Goal: Information Seeking & Learning: Learn about a topic

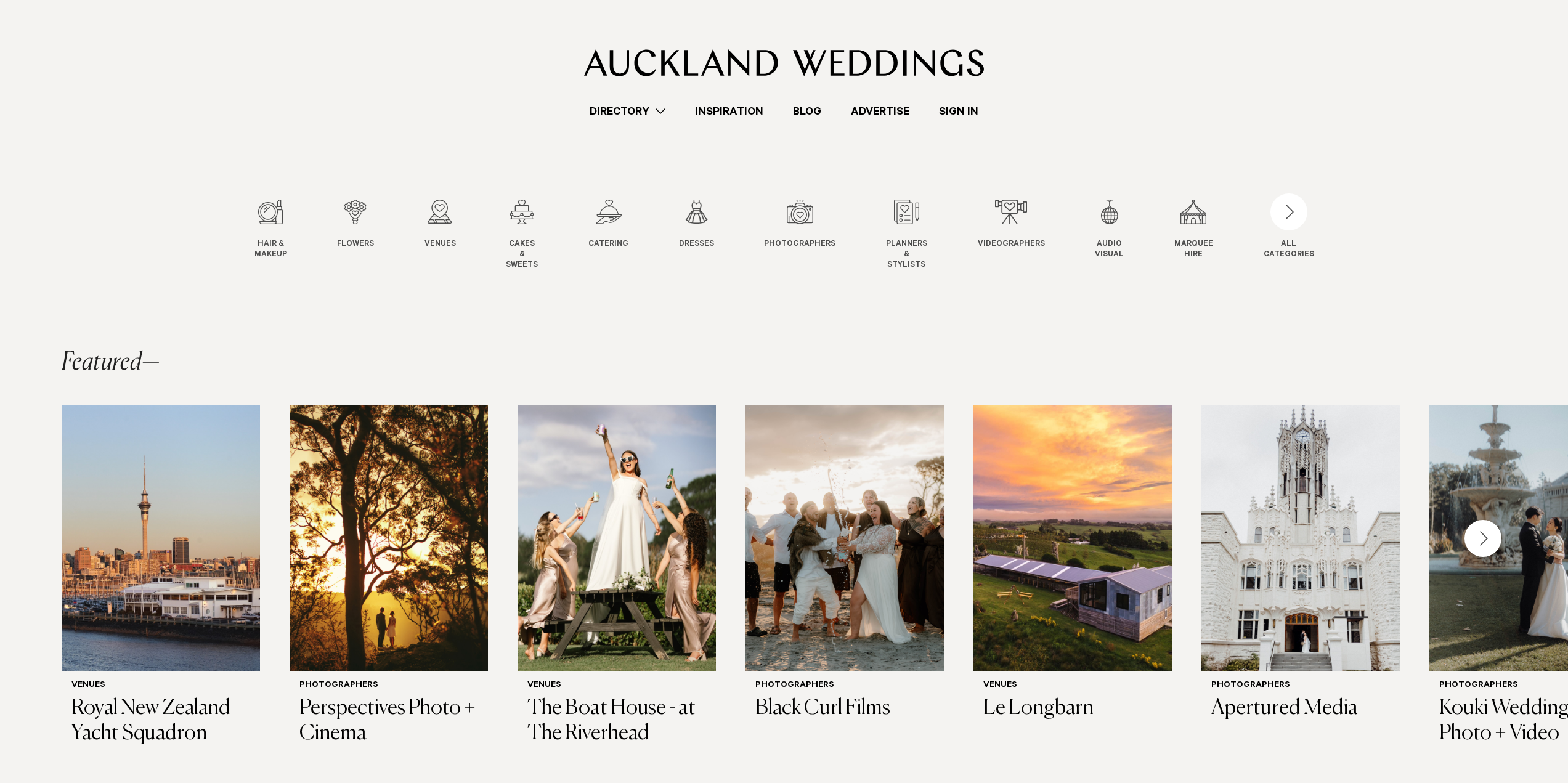
click at [656, 115] on link "Directory" at bounding box center [627, 111] width 105 height 17
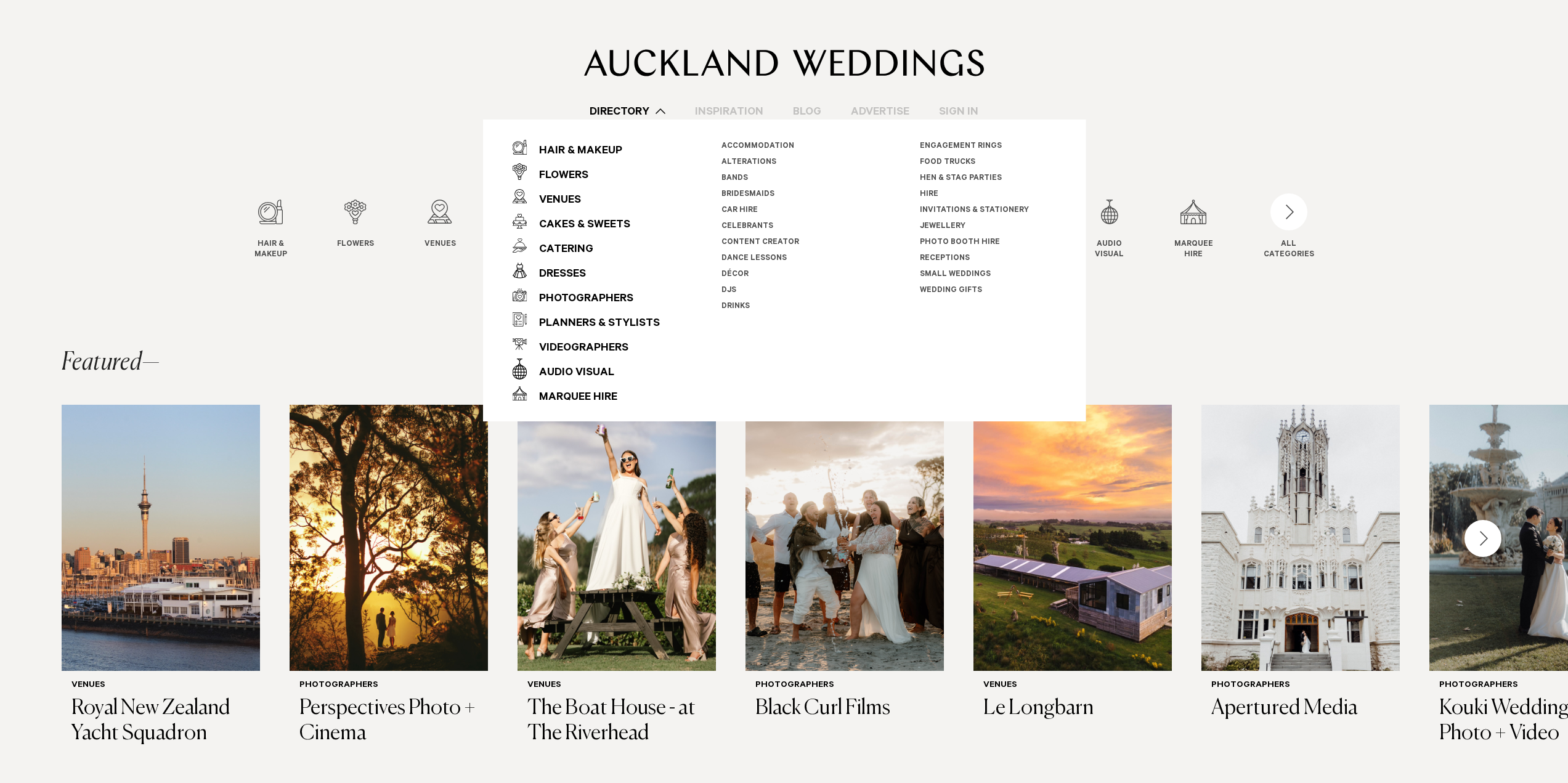
click at [750, 106] on link "Inspiration" at bounding box center [729, 111] width 98 height 17
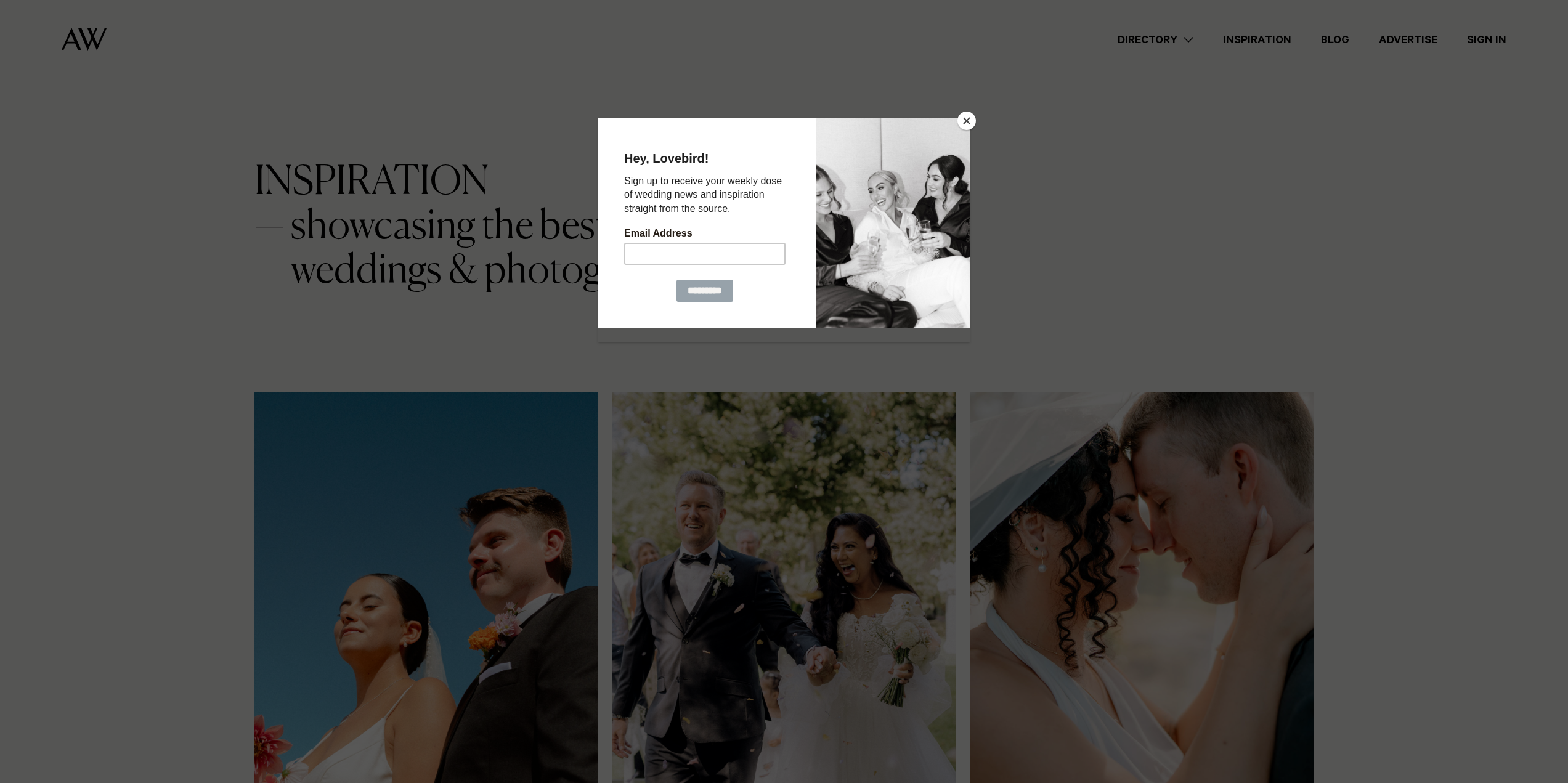
click at [966, 117] on button "Close" at bounding box center [966, 120] width 18 height 18
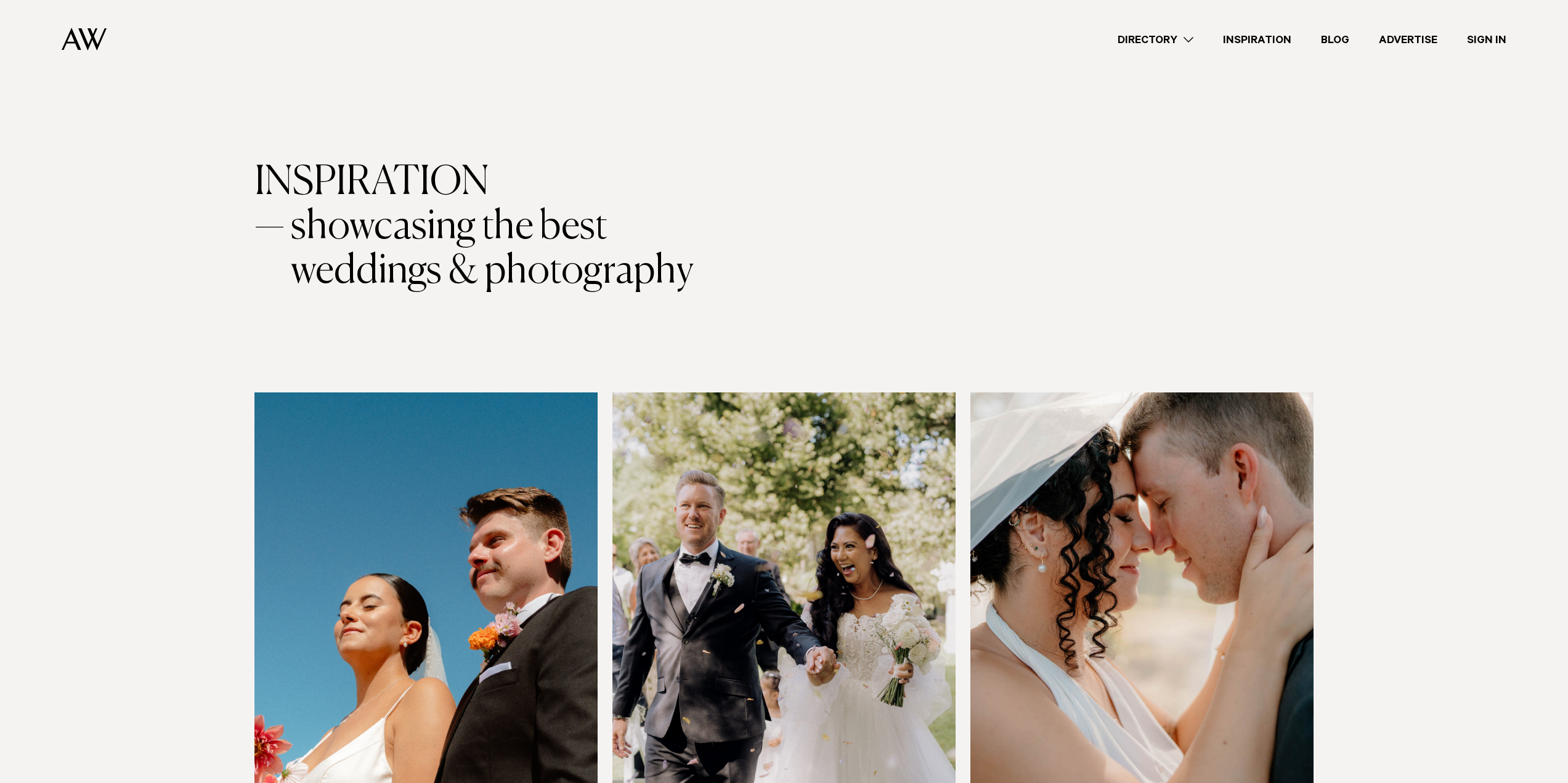
click at [1168, 39] on link "Directory" at bounding box center [1156, 39] width 105 height 17
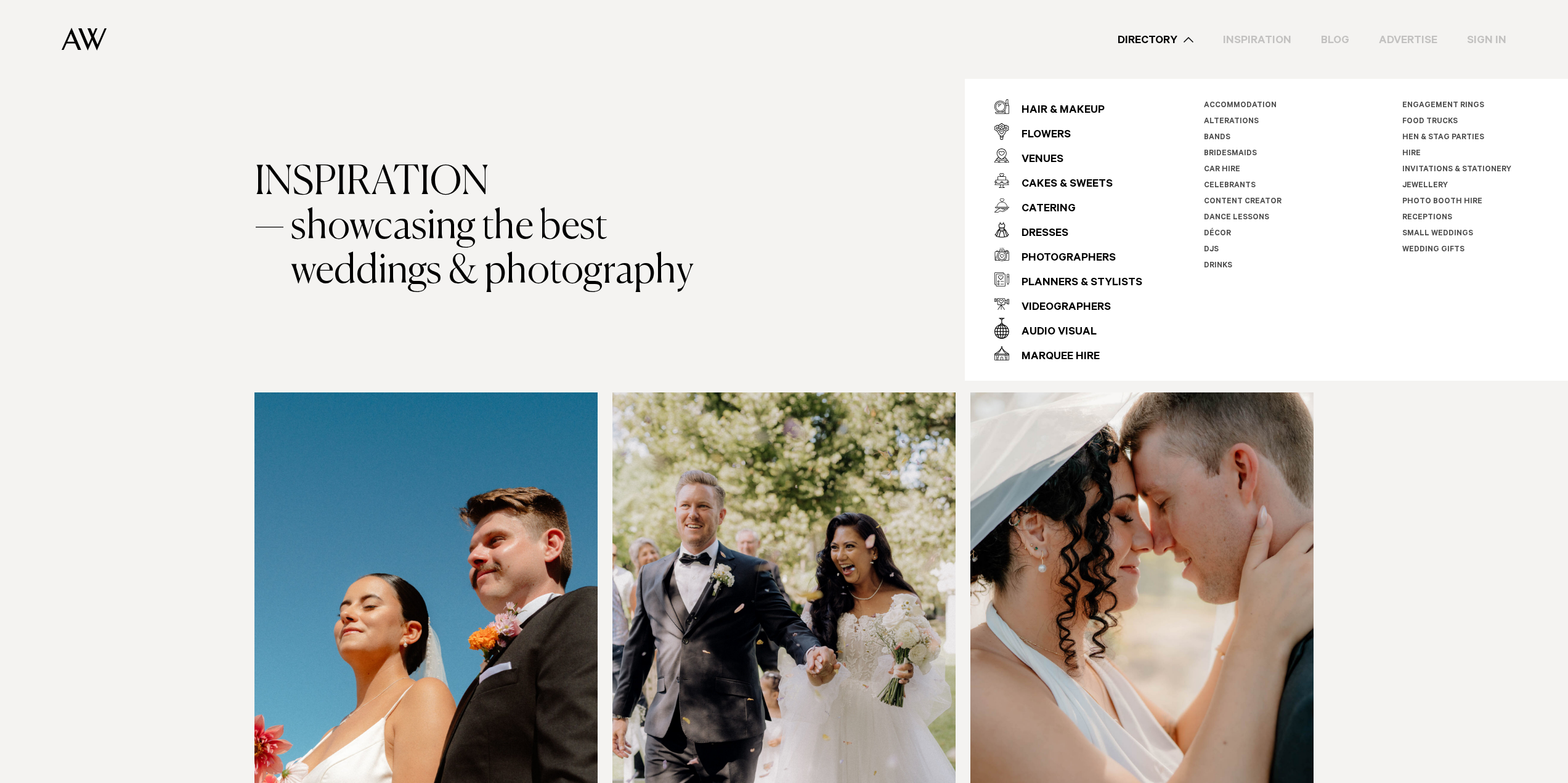
click at [1278, 32] on link "Inspiration" at bounding box center [1257, 39] width 98 height 17
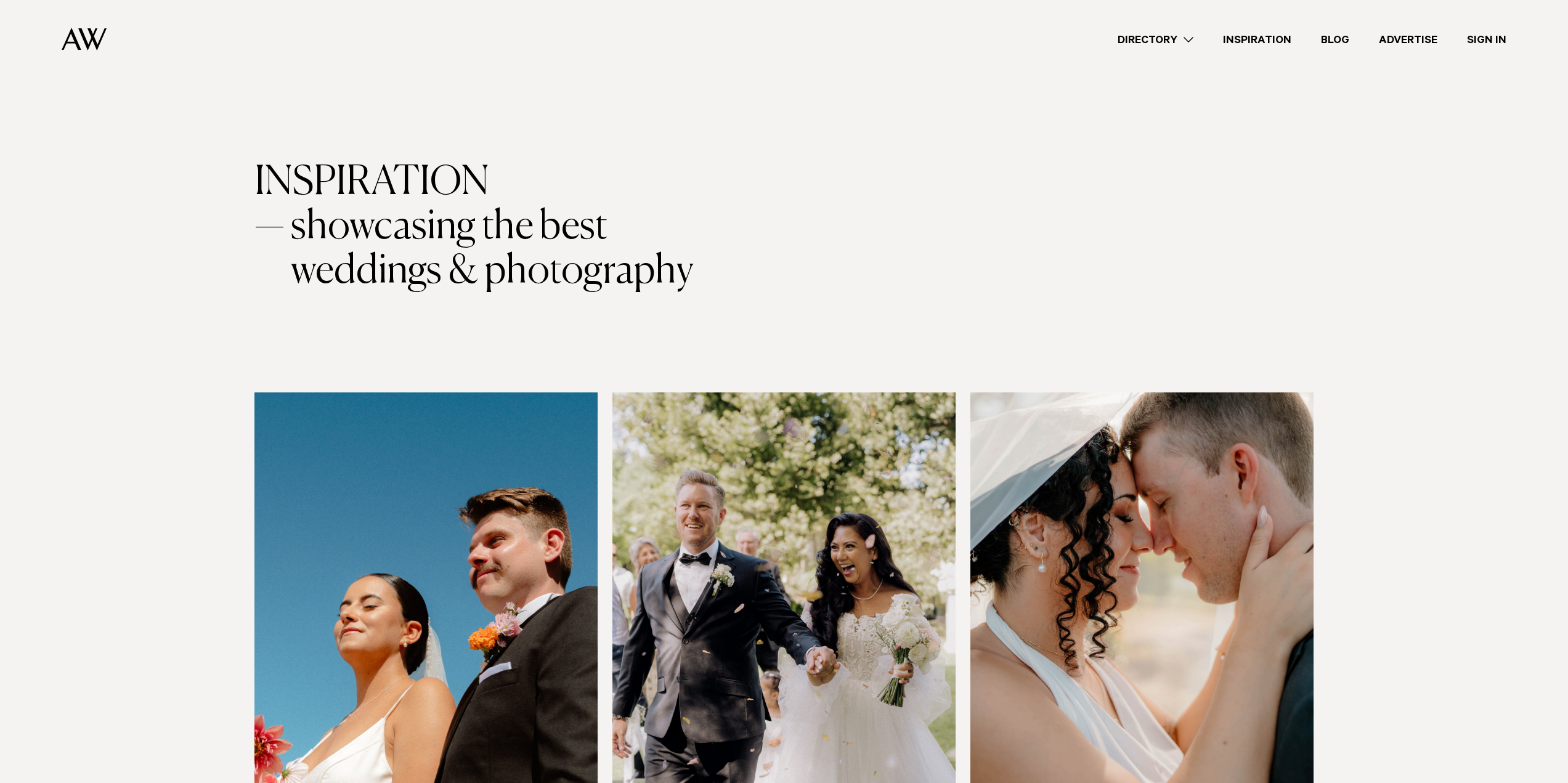
click at [1269, 35] on link "Inspiration" at bounding box center [1257, 39] width 98 height 17
click at [1331, 40] on link "Blog" at bounding box center [1334, 39] width 58 height 17
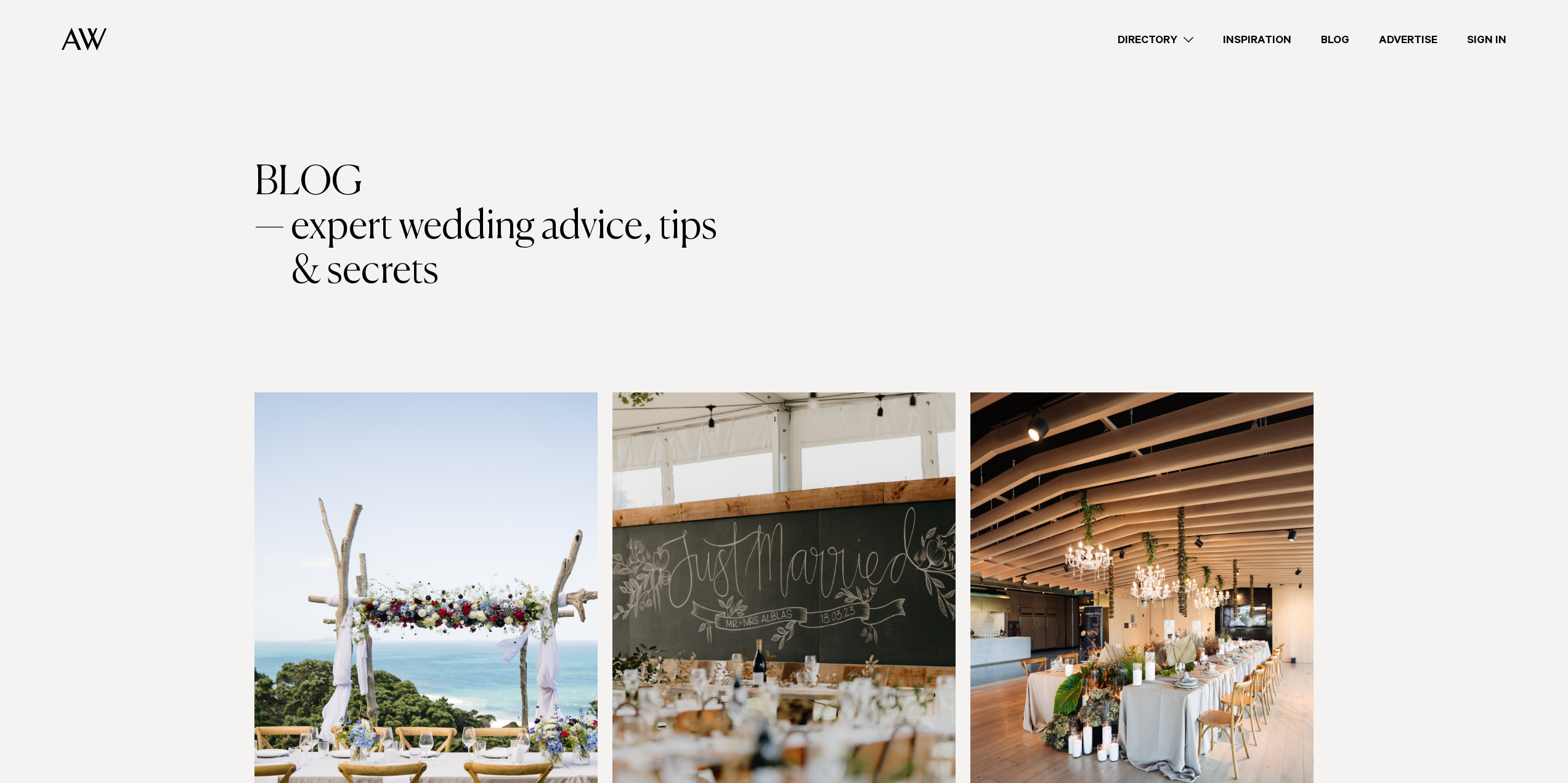
click at [1334, 36] on link "Blog" at bounding box center [1334, 39] width 58 height 17
click at [1404, 36] on link "Advertise" at bounding box center [1408, 39] width 88 height 17
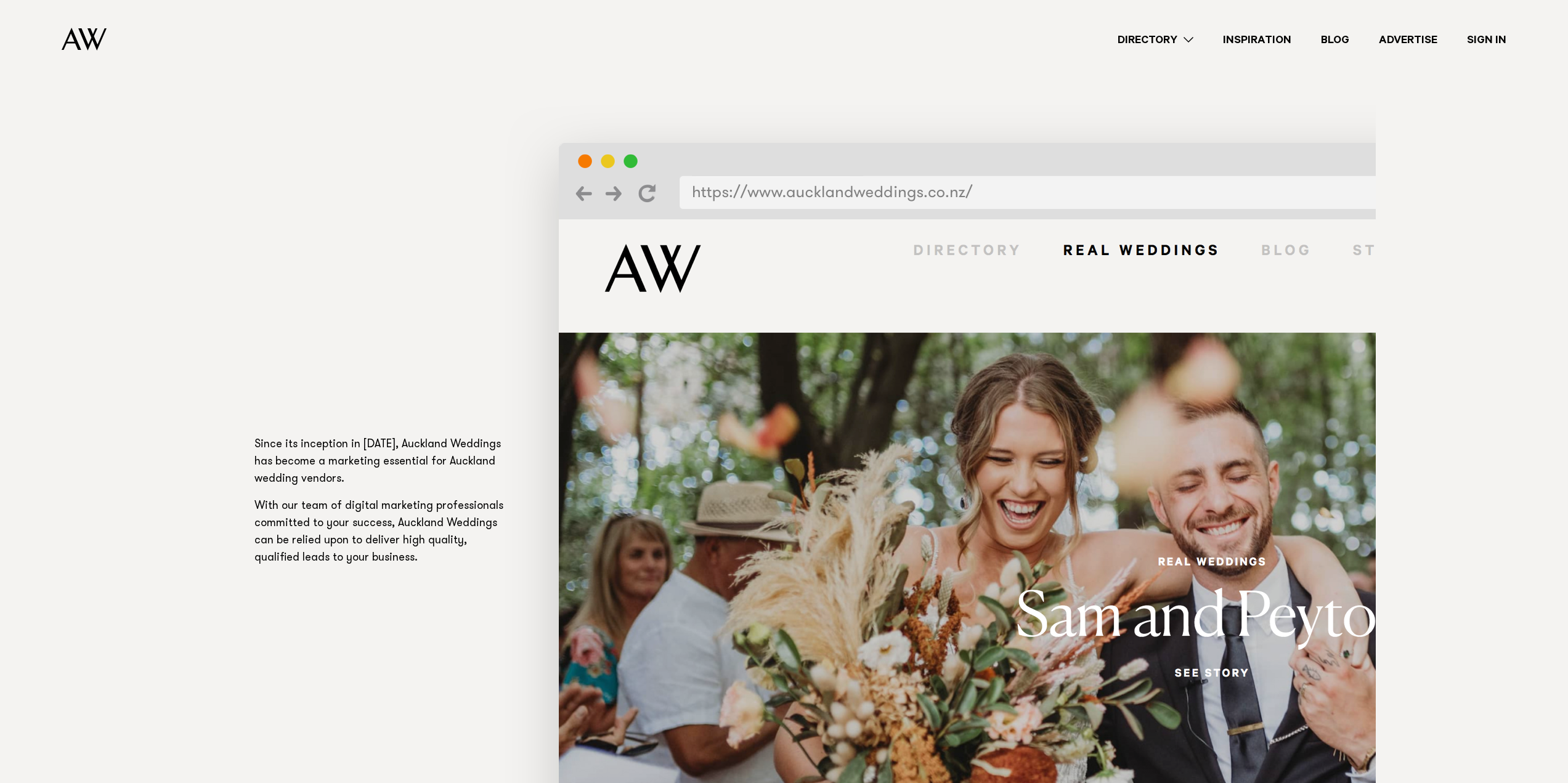
scroll to position [247, 0]
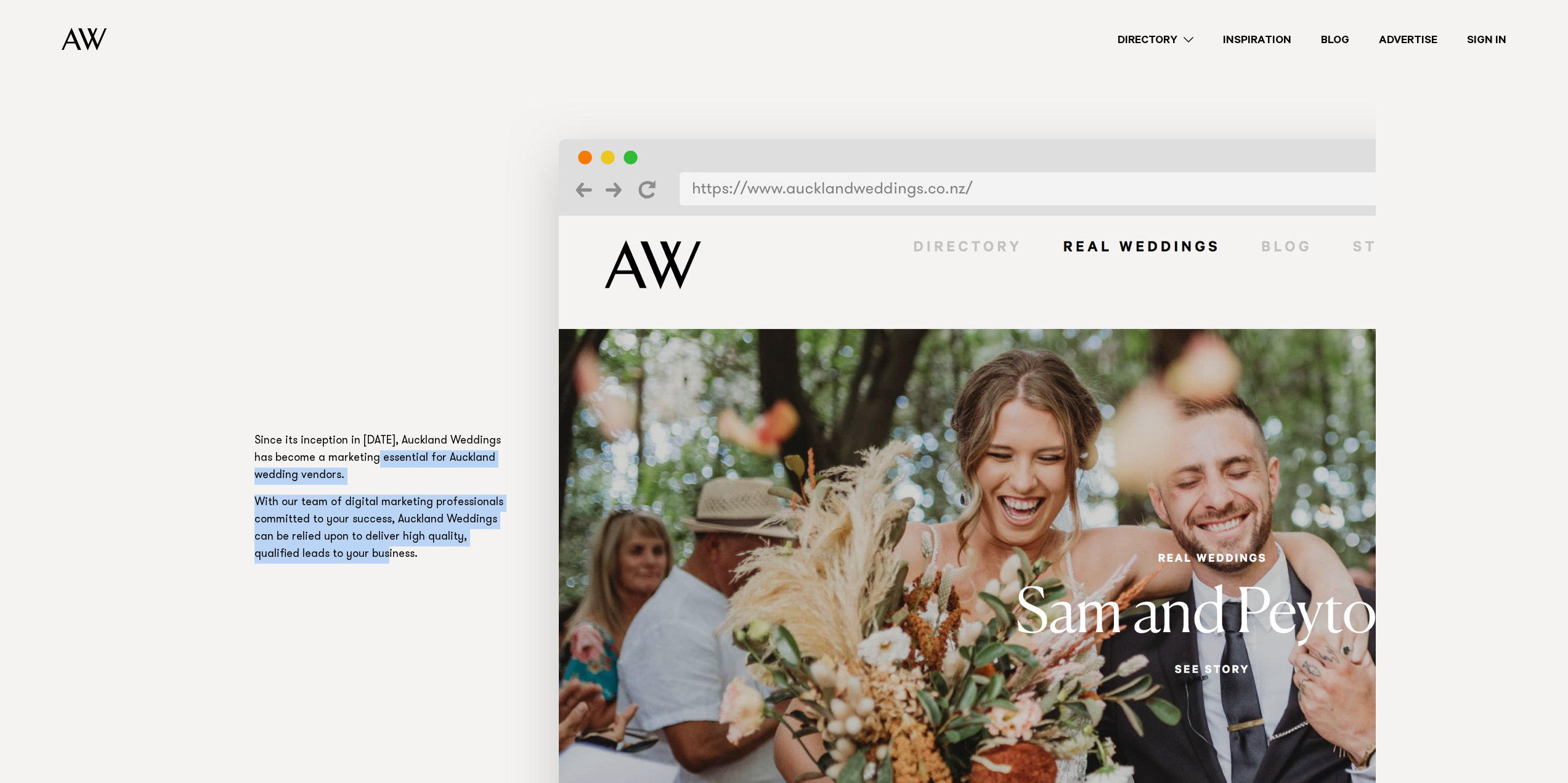
drag, startPoint x: 491, startPoint y: 436, endPoint x: 275, endPoint y: 618, distance: 282.5
click at [275, 612] on div "Since its inception in [DATE], Auckland Weddings has become a marketing essenti…" at bounding box center [785, 503] width 1060 height 803
drag, startPoint x: 274, startPoint y: 622, endPoint x: 347, endPoint y: 630, distance: 73.4
click at [275, 625] on div "Since its inception in 2008, Auckland Weddings has become a marketing essential…" at bounding box center [785, 503] width 1060 height 803
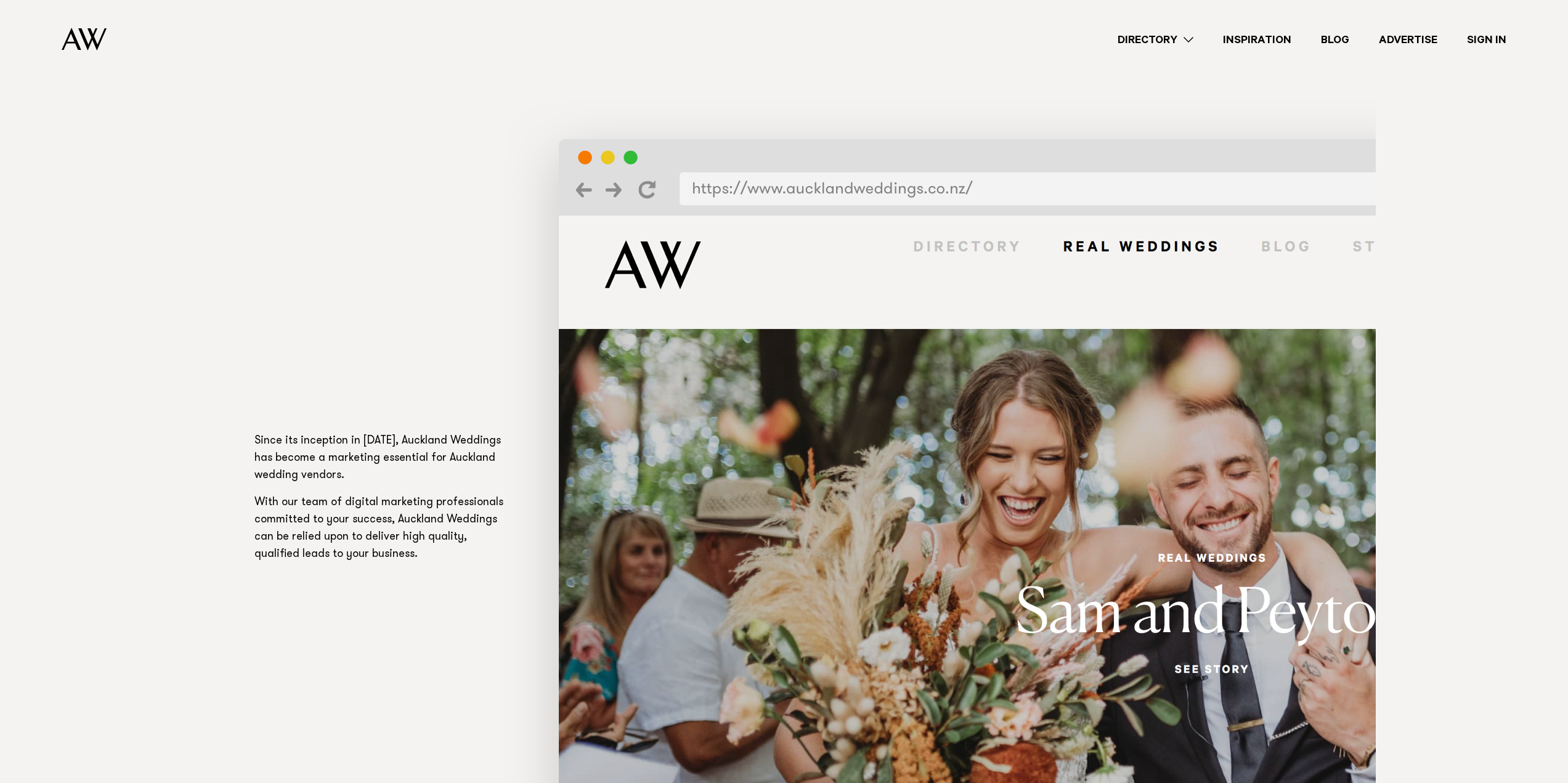
click at [431, 614] on div "Since its inception in 2008, Auckland Weddings has become a marketing essential…" at bounding box center [785, 503] width 1060 height 803
drag, startPoint x: 304, startPoint y: 539, endPoint x: 456, endPoint y: 551, distance: 152.5
click at [456, 551] on p "With our team of digital marketing professionals committed to your success, Auc…" at bounding box center [380, 529] width 251 height 69
click at [373, 601] on div "Since its inception in 2008, Auckland Weddings has become a marketing essential…" at bounding box center [785, 503] width 1060 height 803
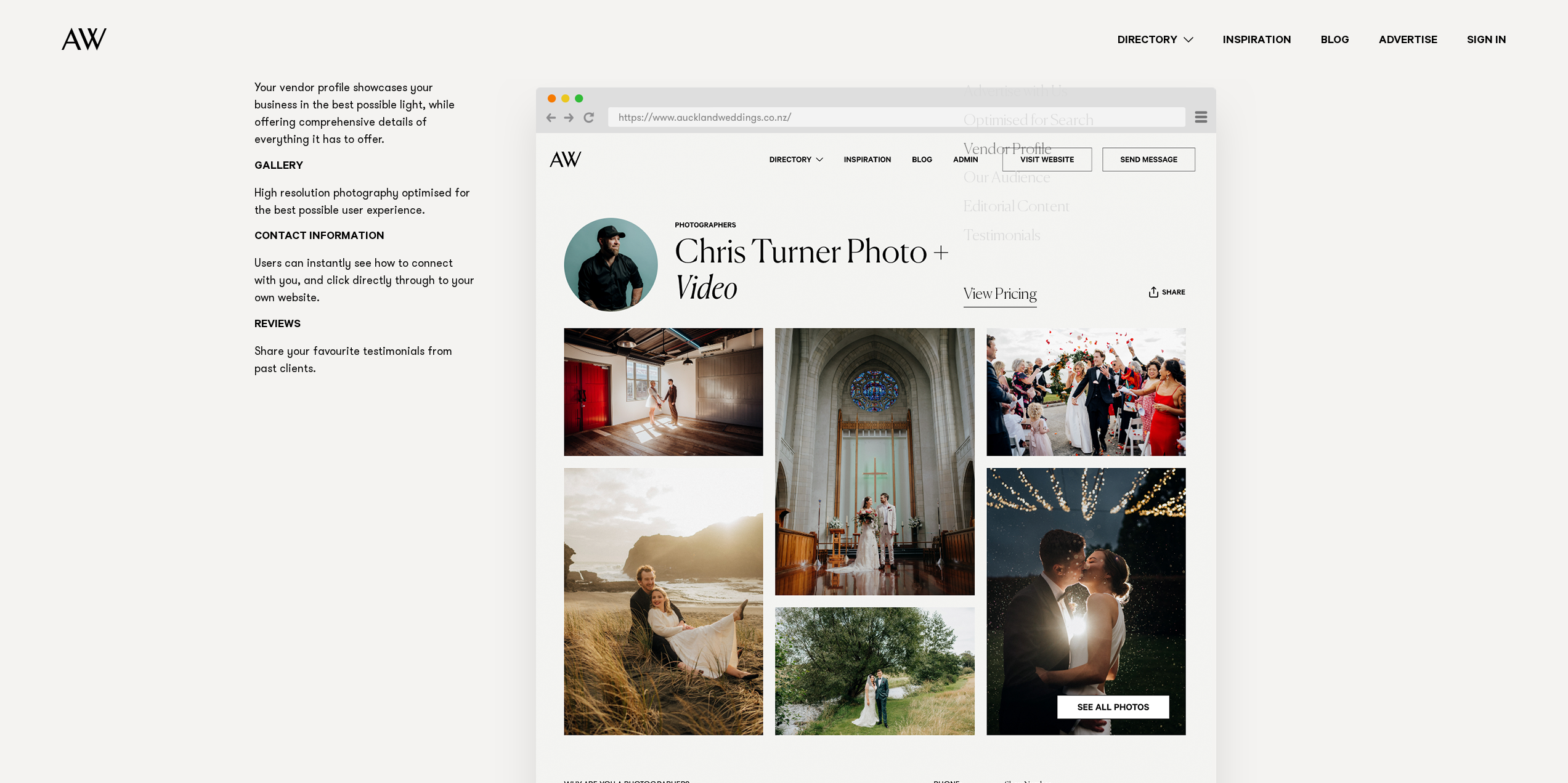
scroll to position [3511, 0]
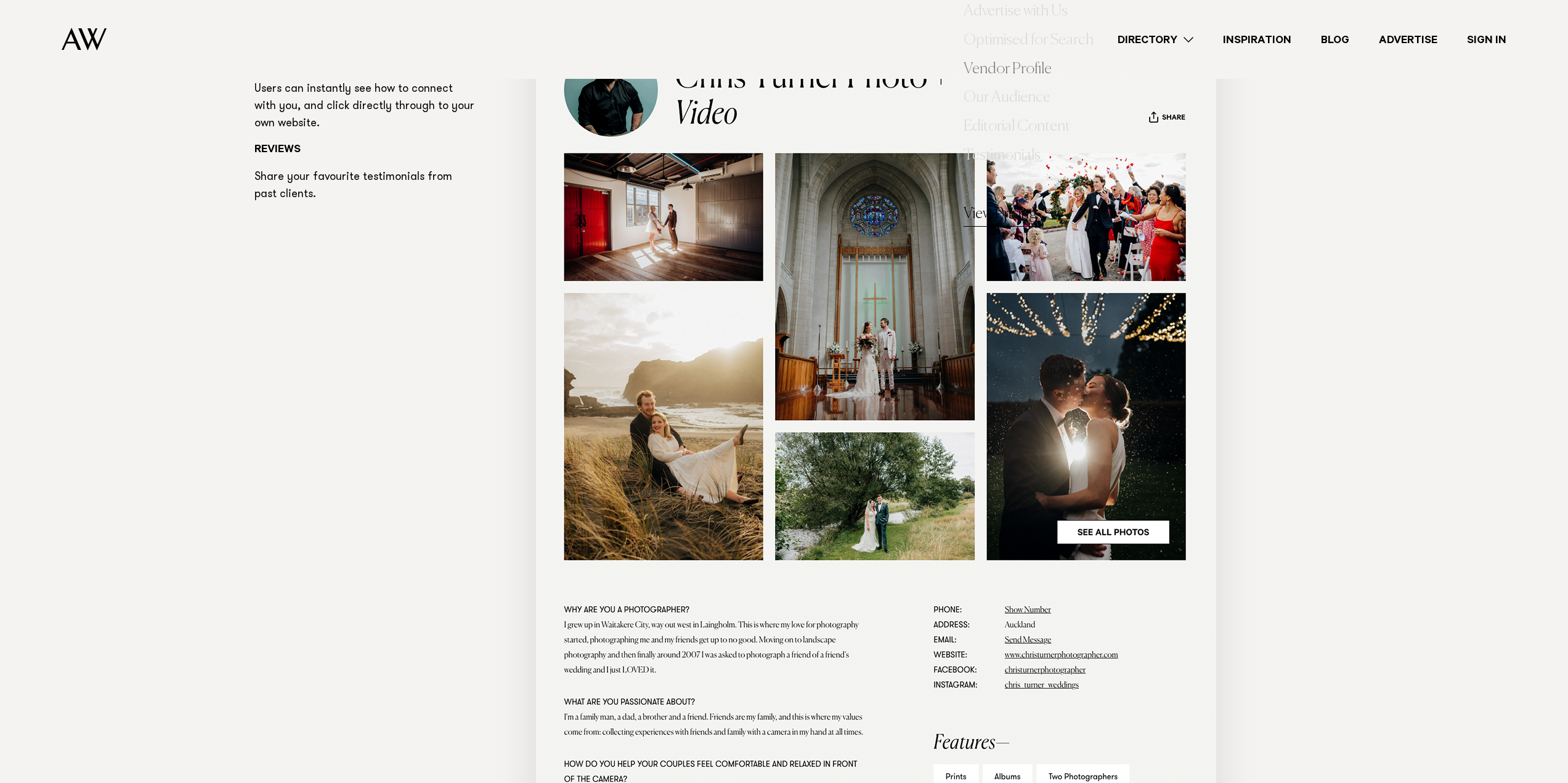
click at [1164, 36] on link "Directory" at bounding box center [1156, 39] width 105 height 17
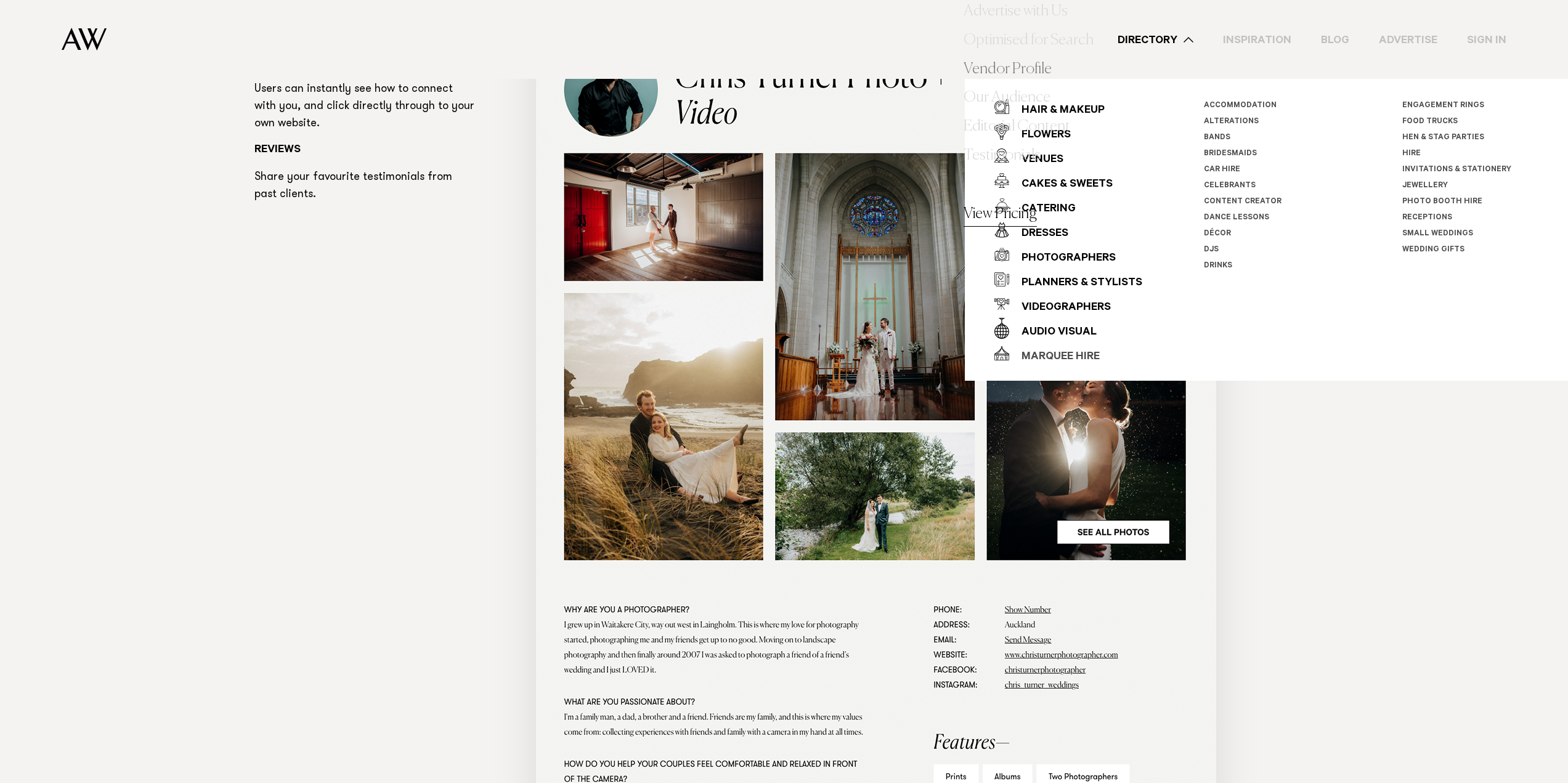
click at [1062, 346] on div "Marquee Hire" at bounding box center [1054, 358] width 91 height 25
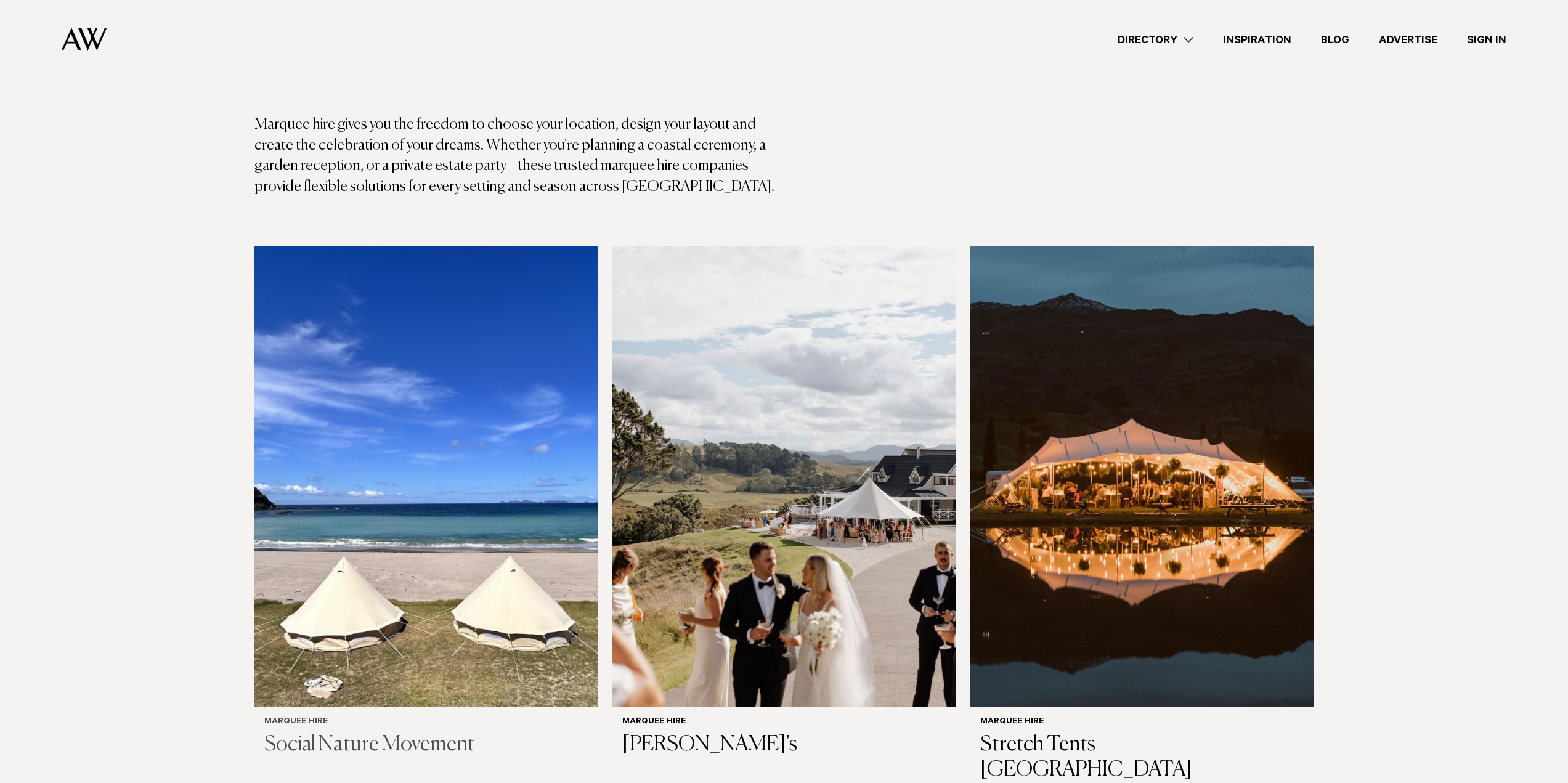
scroll to position [431, 0]
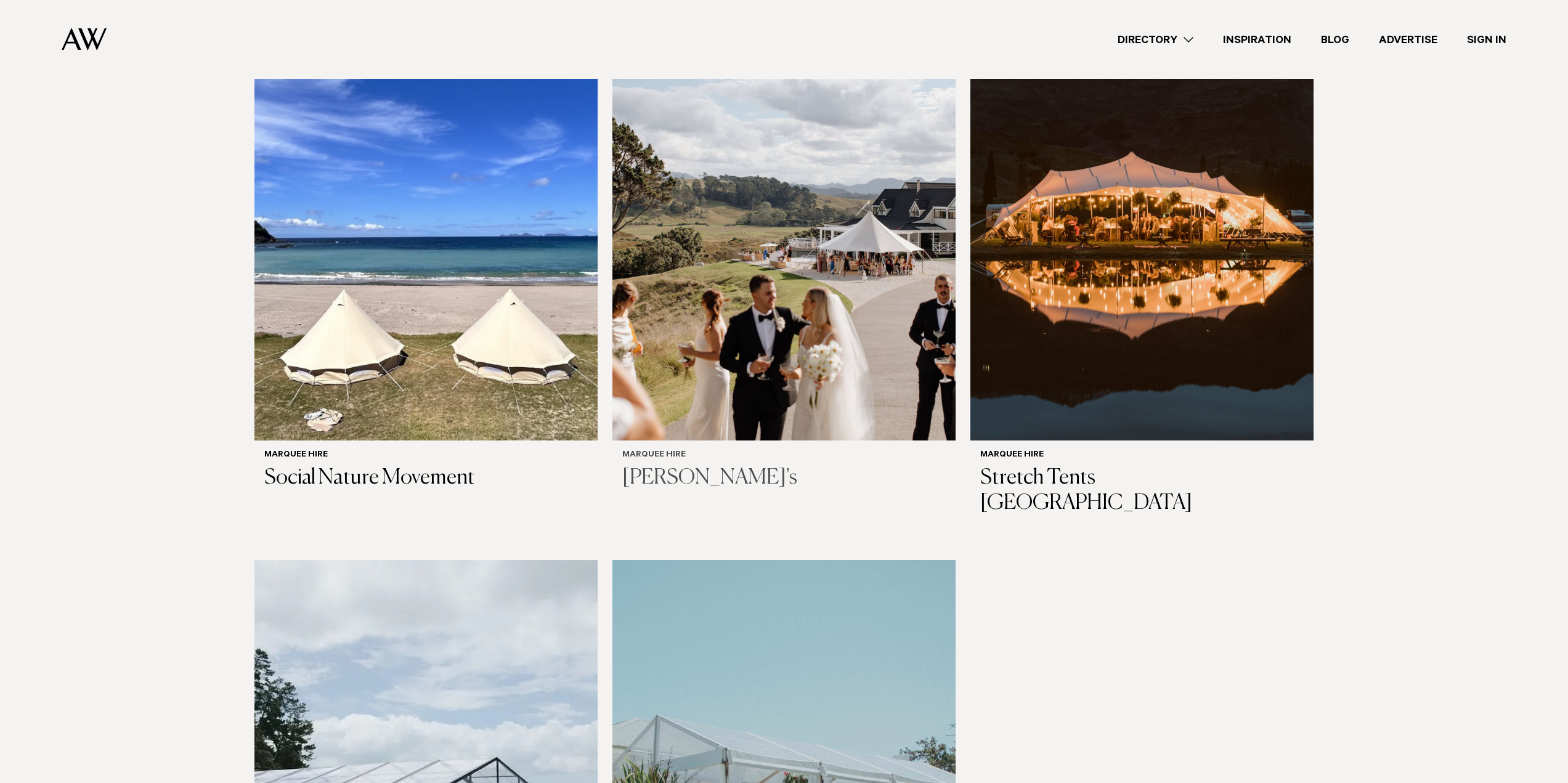
click at [758, 297] on img at bounding box center [784, 209] width 343 height 460
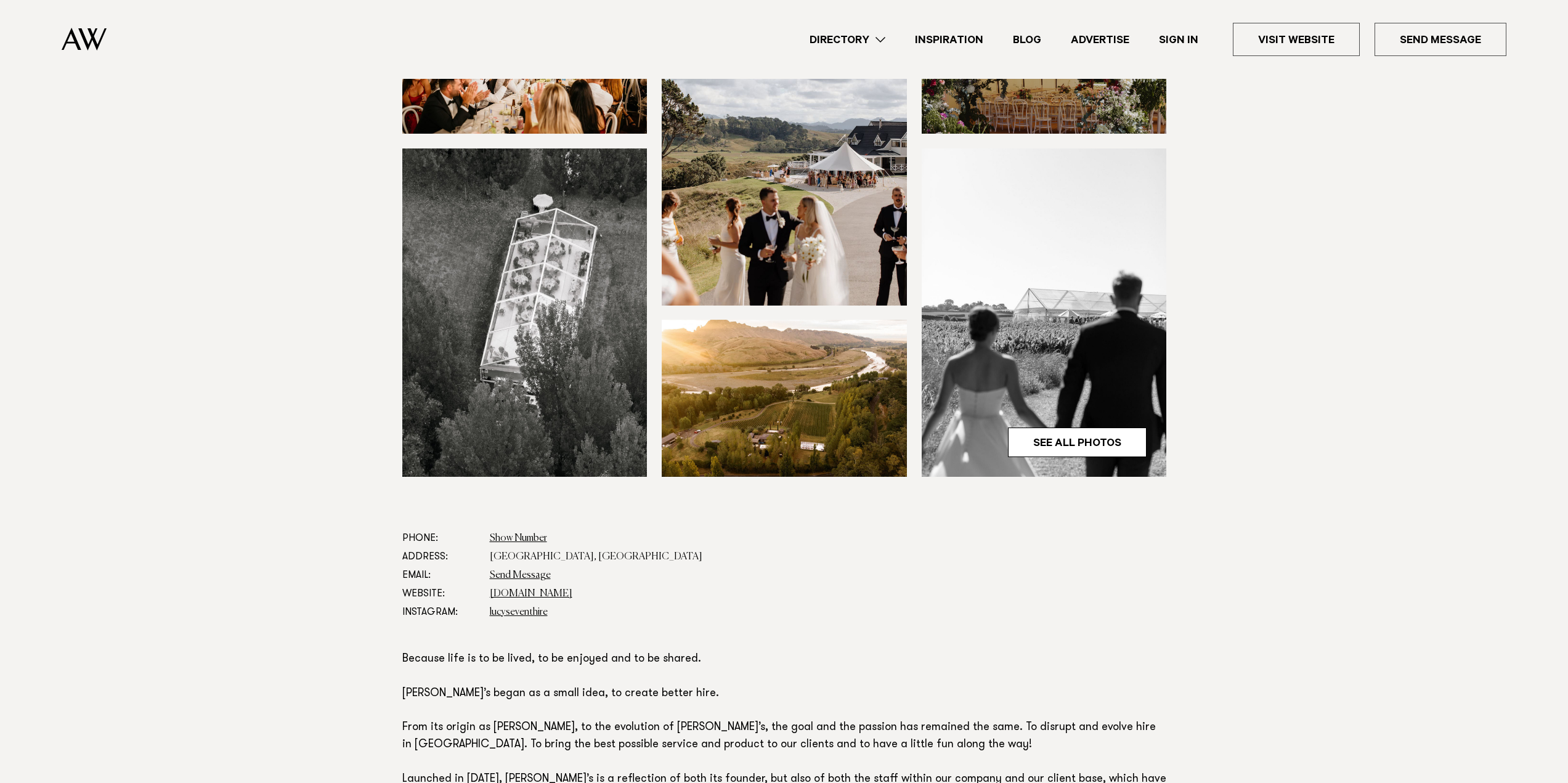
scroll to position [61, 0]
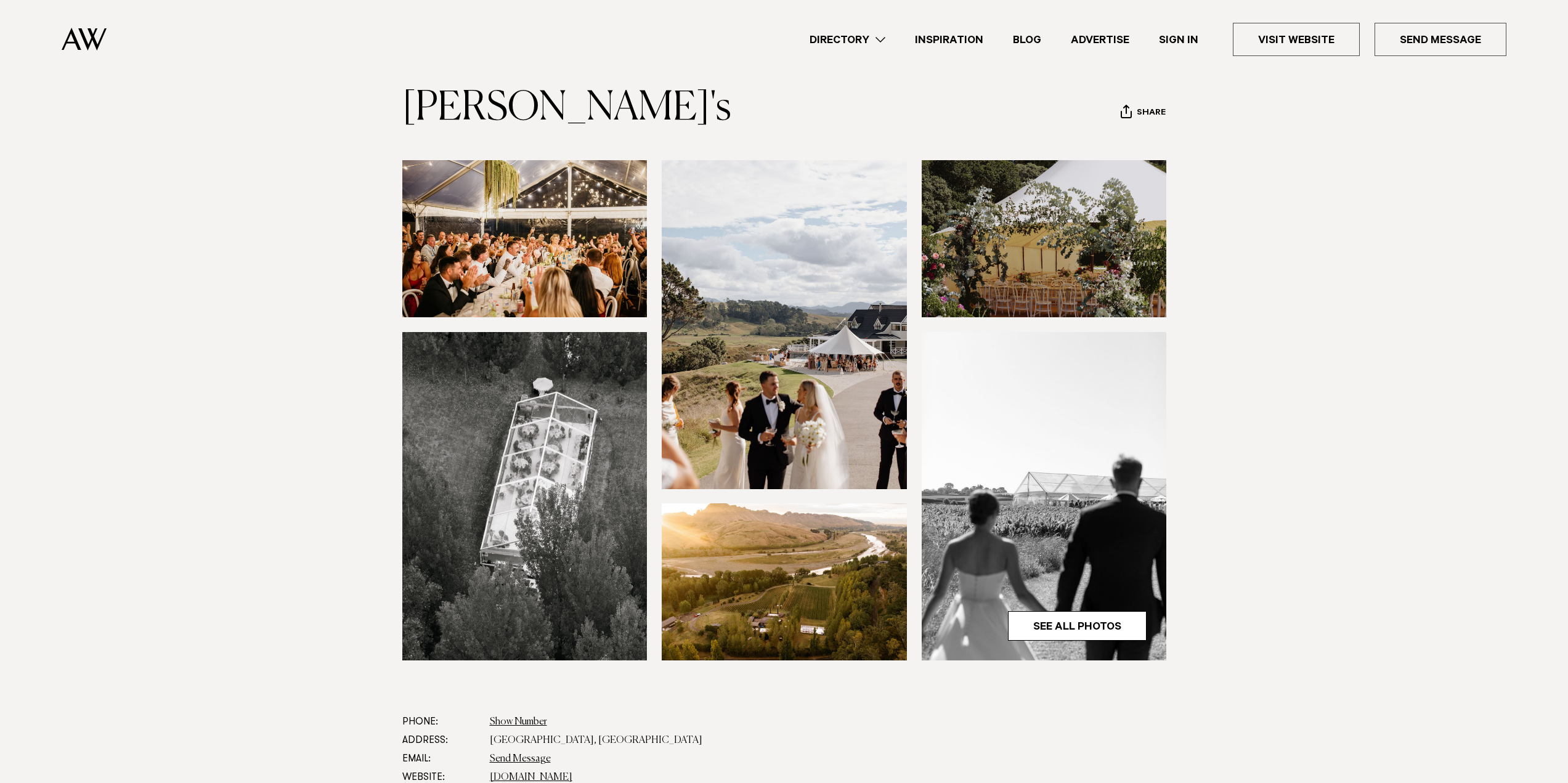
click at [871, 39] on link "Directory" at bounding box center [848, 39] width 105 height 17
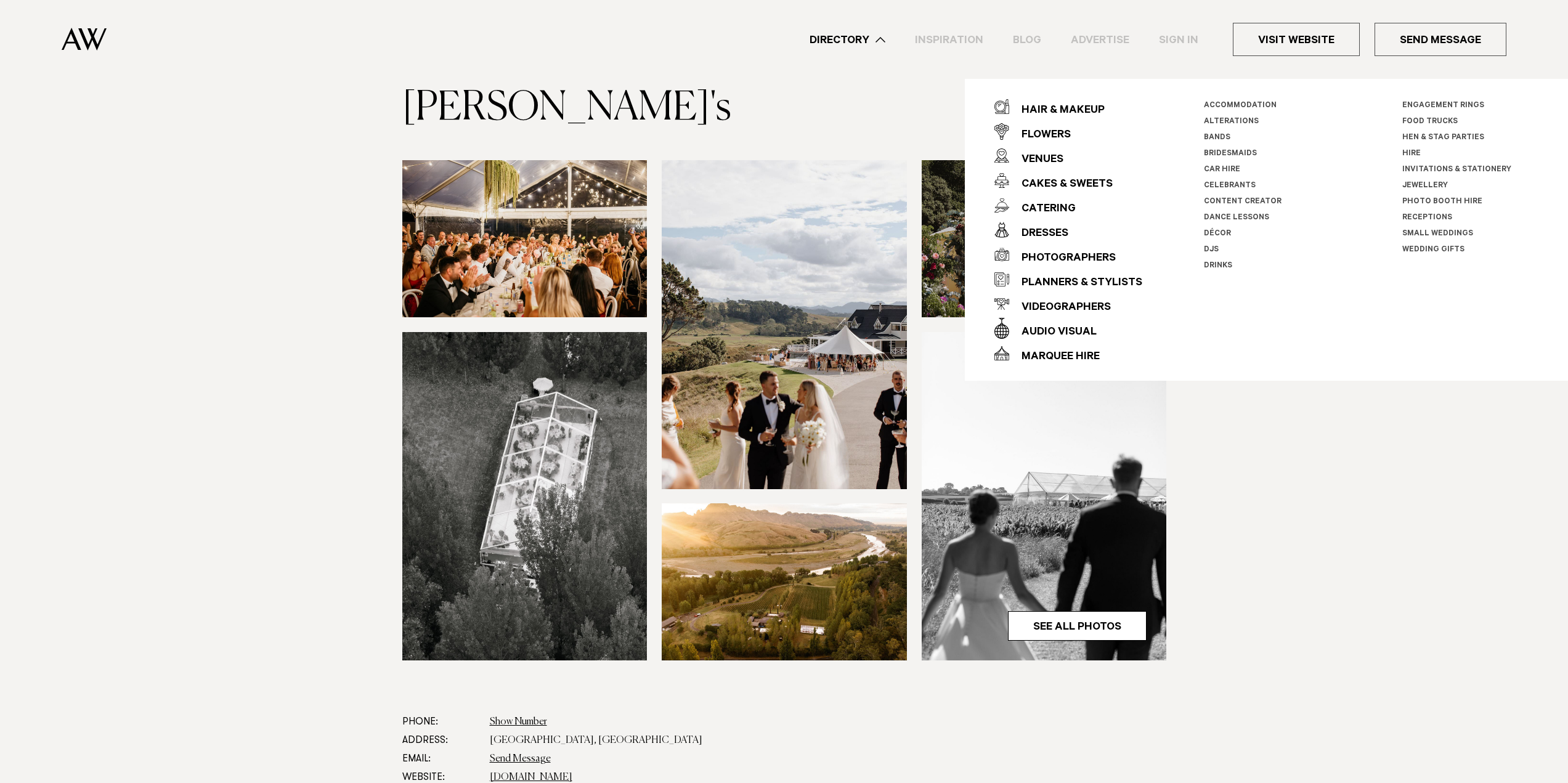
click at [1226, 182] on link "Celebrants" at bounding box center [1229, 186] width 52 height 9
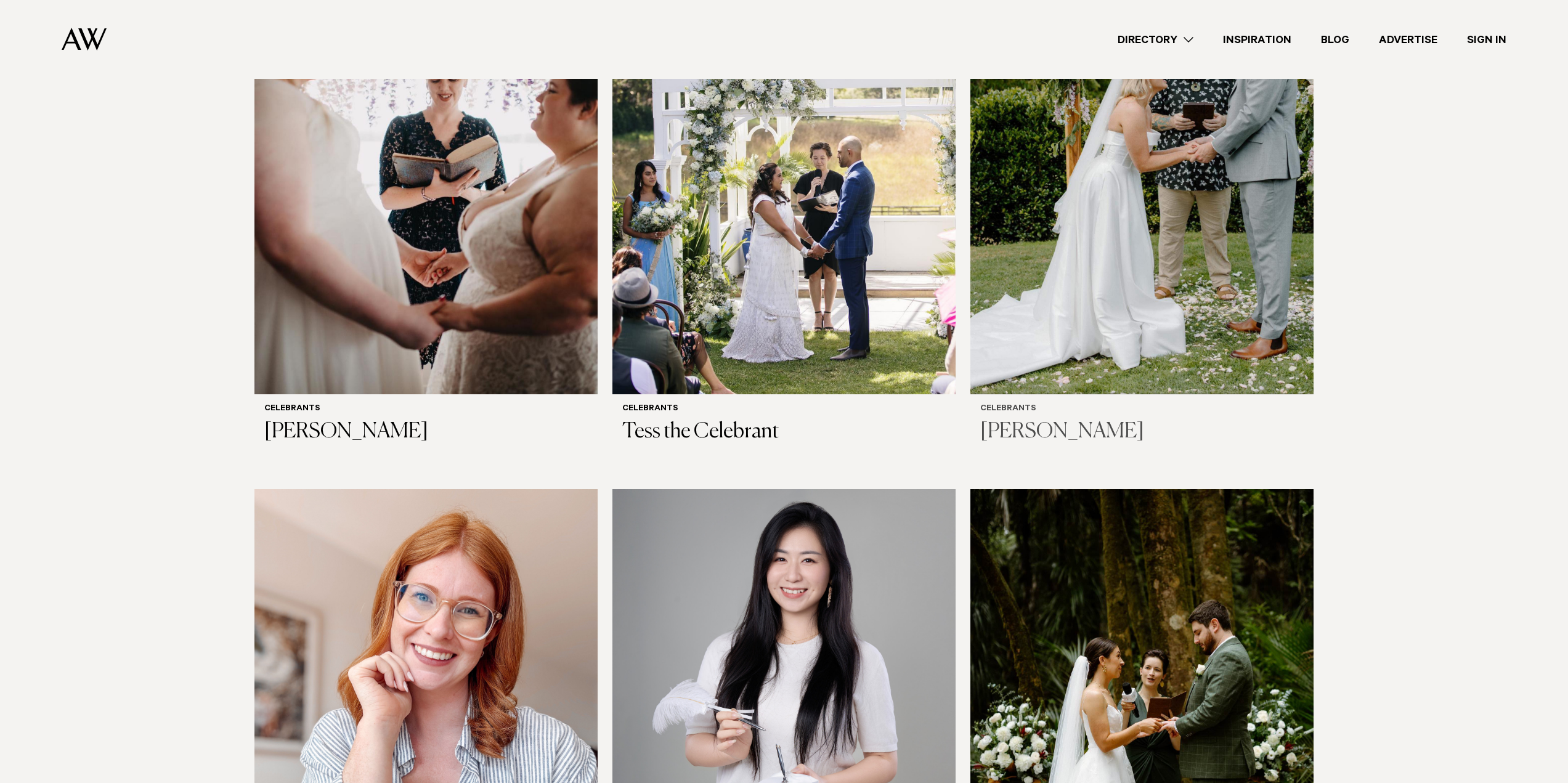
scroll to position [739, 0]
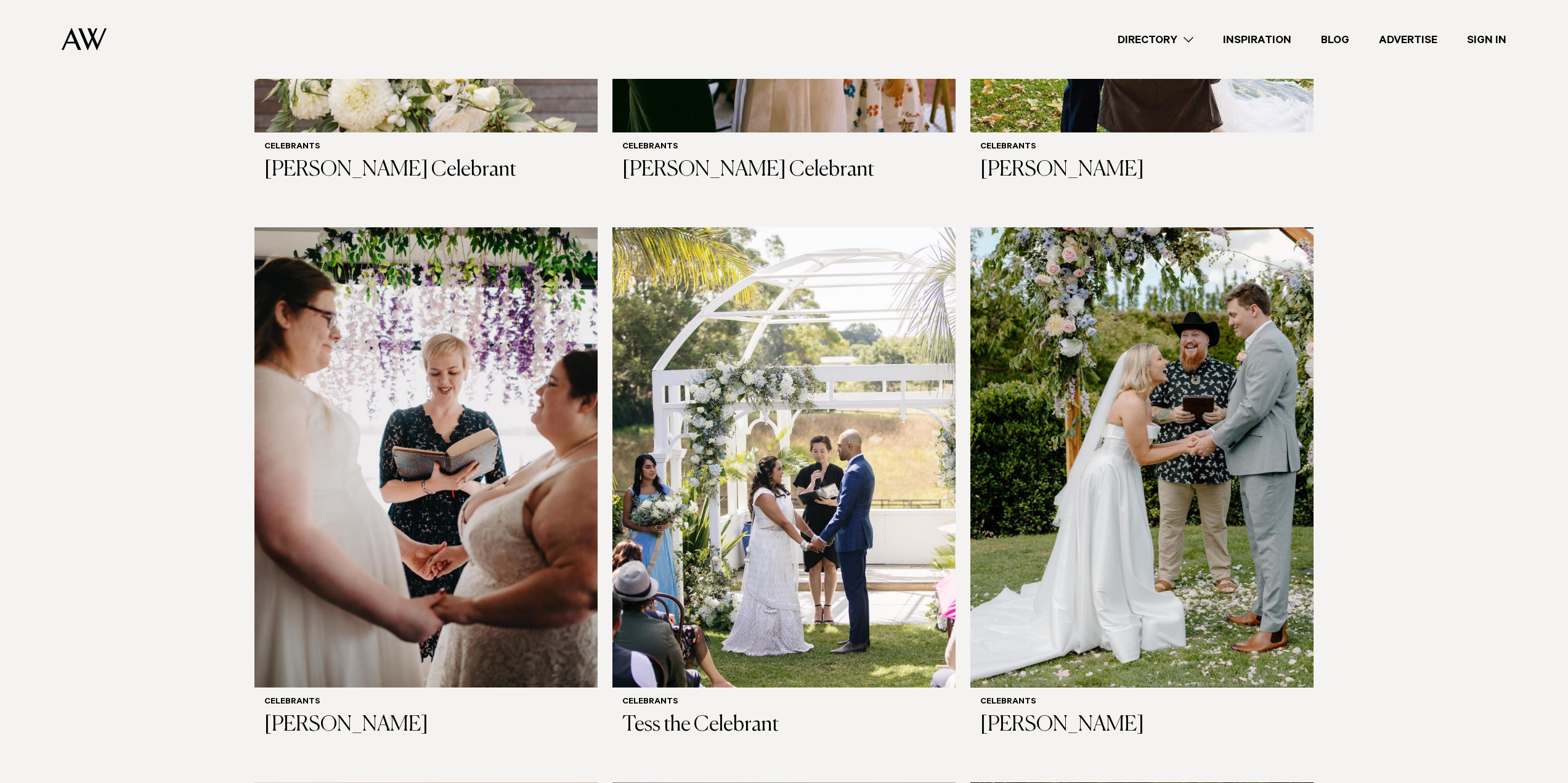
click at [1180, 37] on link "Directory" at bounding box center [1156, 39] width 105 height 17
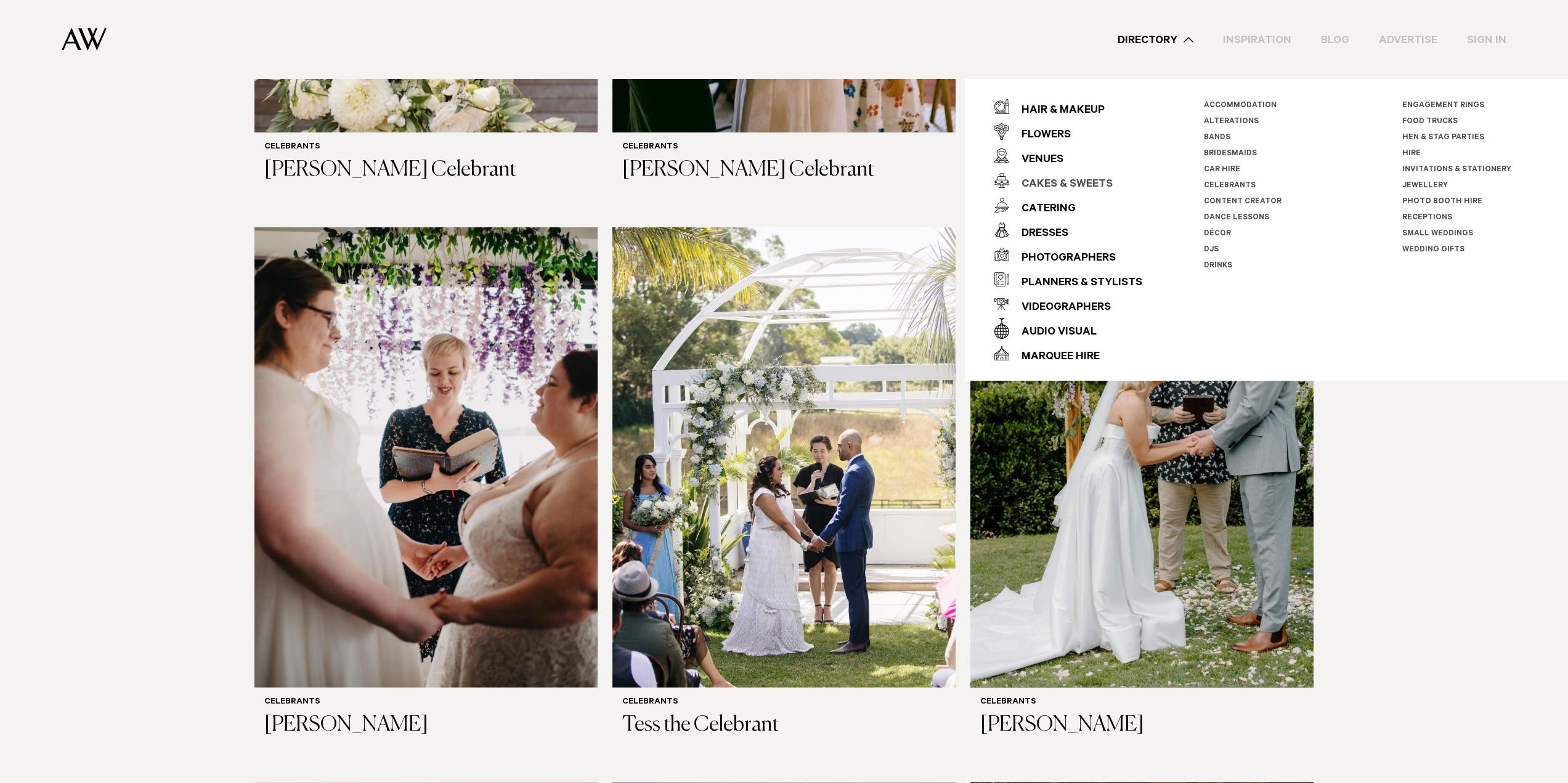
click at [1051, 178] on div "Cakes & Sweets" at bounding box center [1061, 185] width 104 height 25
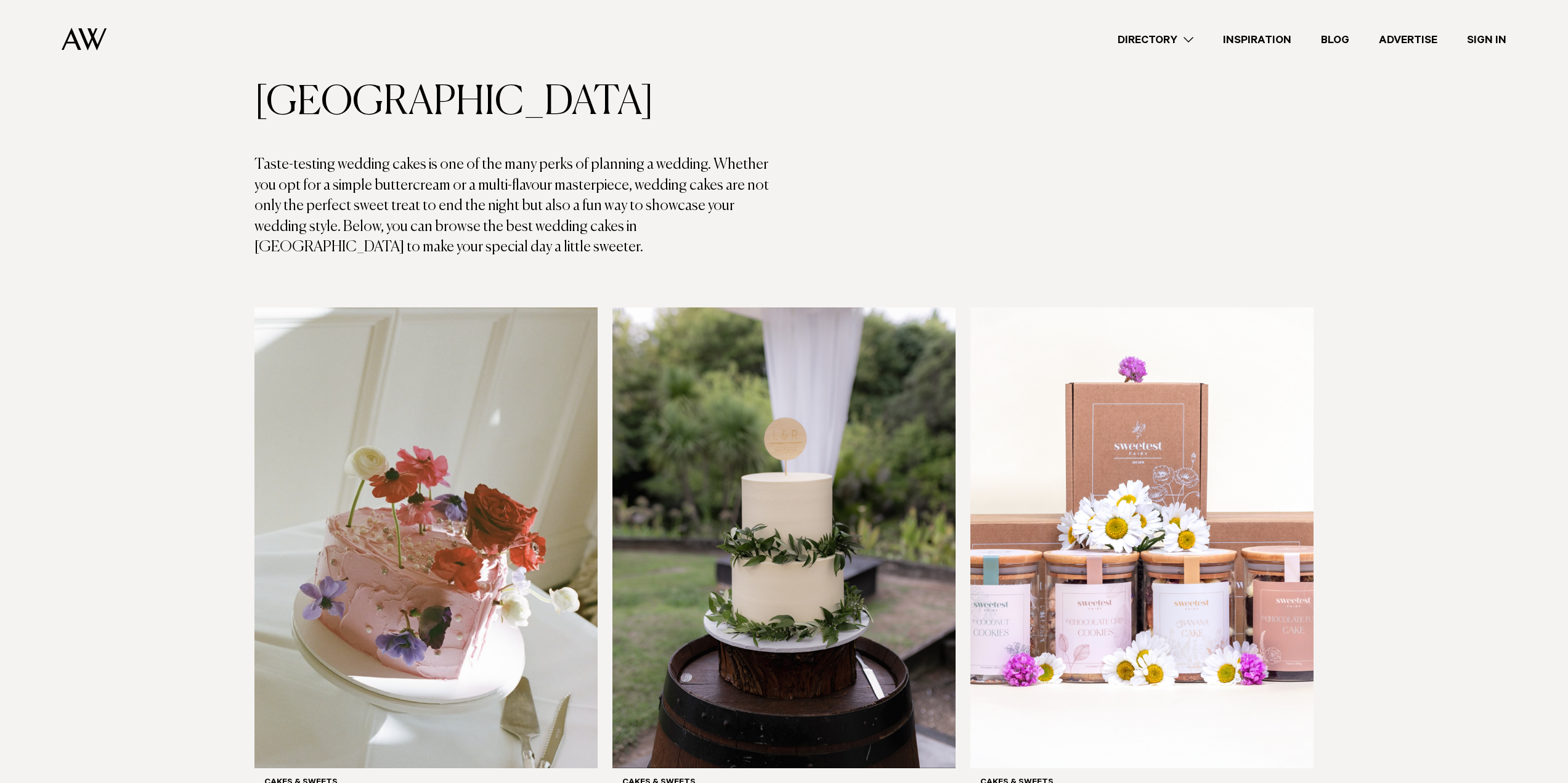
scroll to position [123, 0]
click at [1098, 558] on img at bounding box center [1142, 539] width 343 height 460
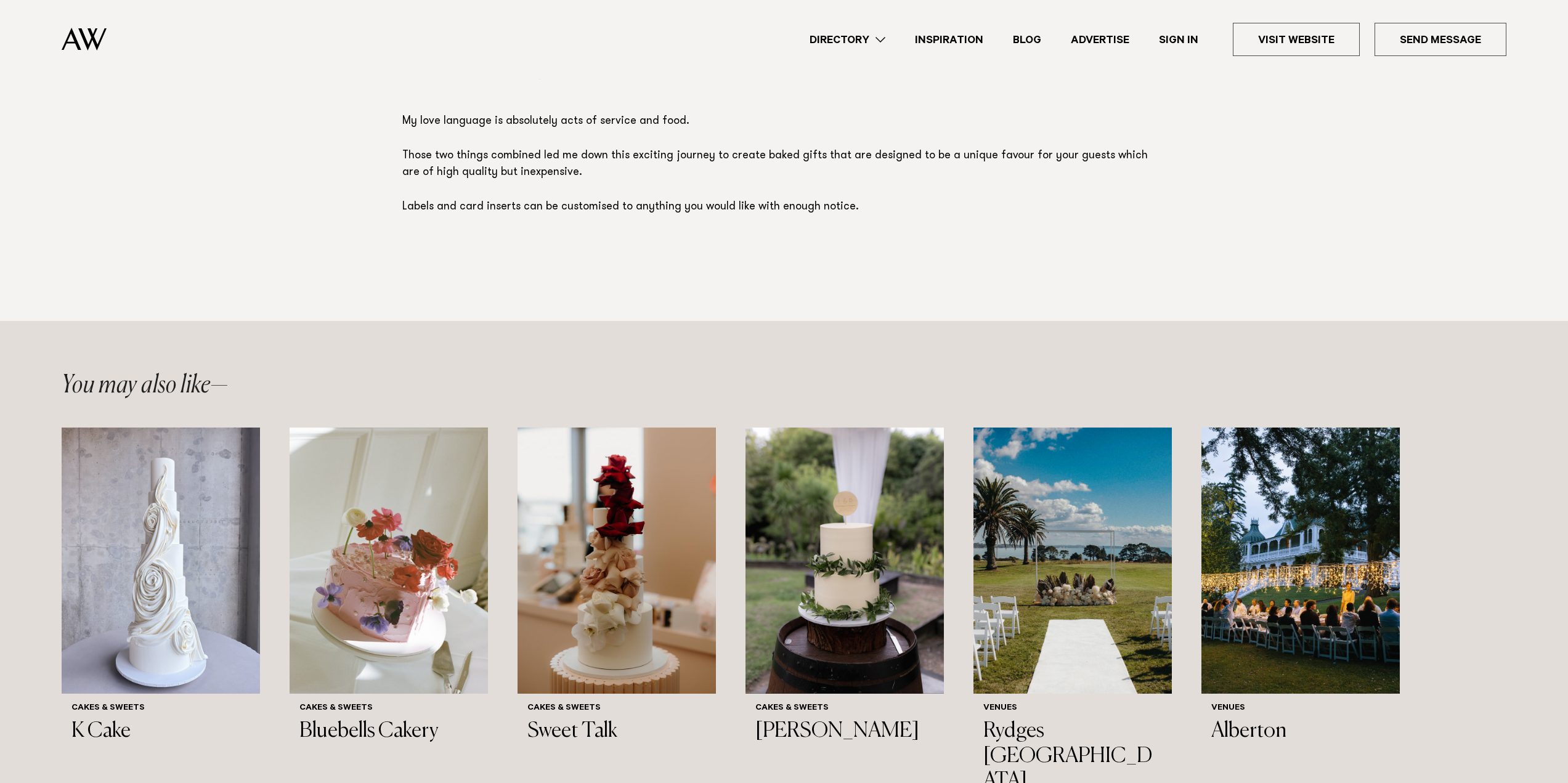
scroll to position [985, 0]
